Goal: Task Accomplishment & Management: Complete application form

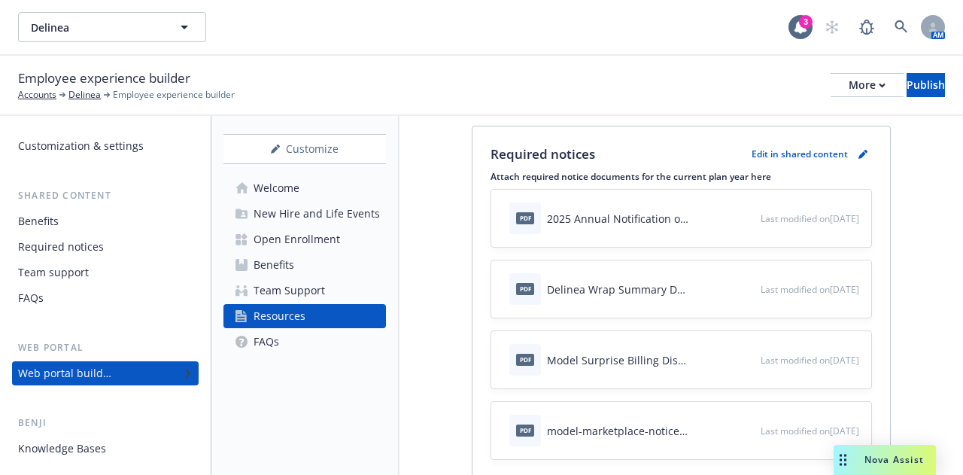
scroll to position [242, 0]
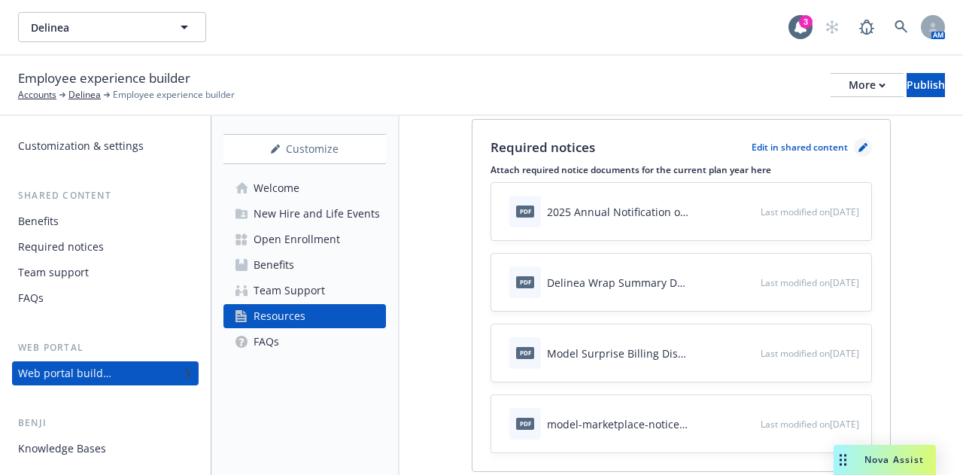
click at [858, 143] on icon "pencil" at bounding box center [862, 147] width 9 height 9
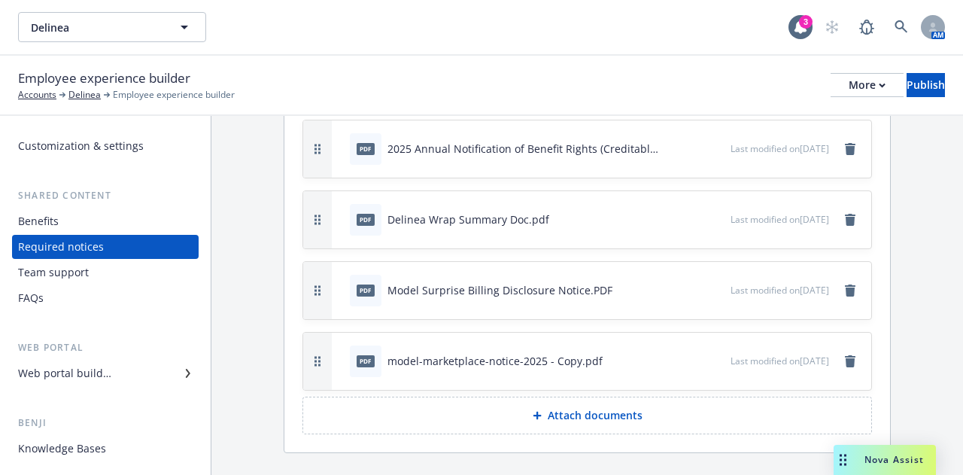
scroll to position [110, 0]
click at [611, 410] on p "Attach documents" at bounding box center [595, 413] width 95 height 15
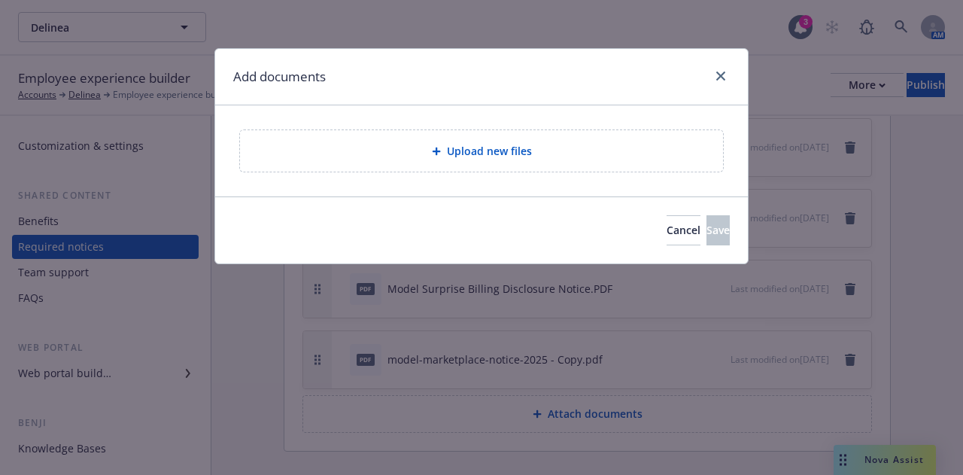
click at [489, 153] on span "Upload new files" at bounding box center [489, 151] width 85 height 16
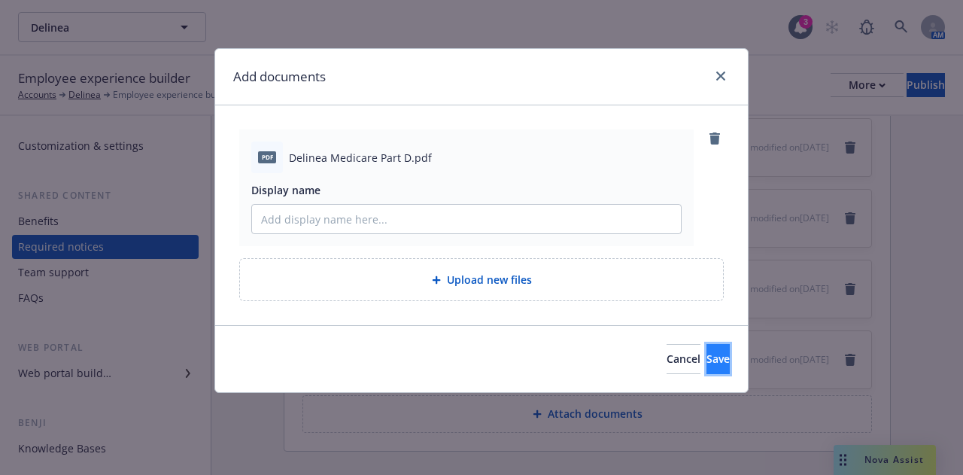
click at [706, 366] on button "Save" at bounding box center [717, 359] width 23 height 30
